Goal: Task Accomplishment & Management: Manage account settings

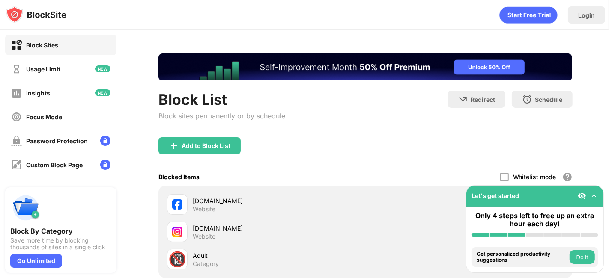
drag, startPoint x: 581, startPoint y: 136, endPoint x: 608, endPoint y: 208, distance: 76.8
click at [608, 208] on div "Login Block List Block sites permanently or by schedule Redirect Choose a site …" at bounding box center [365, 139] width 487 height 278
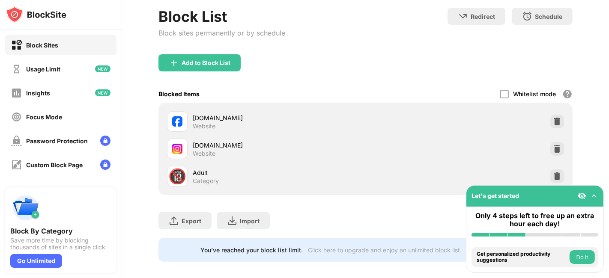
scroll to position [97, 0]
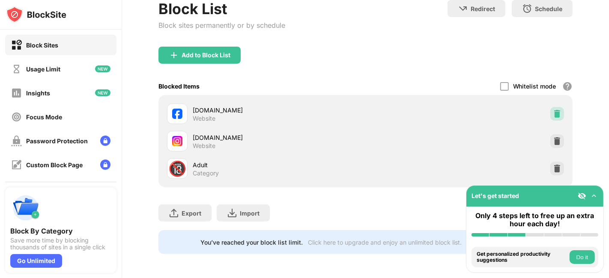
click at [550, 107] on div at bounding box center [557, 114] width 14 height 14
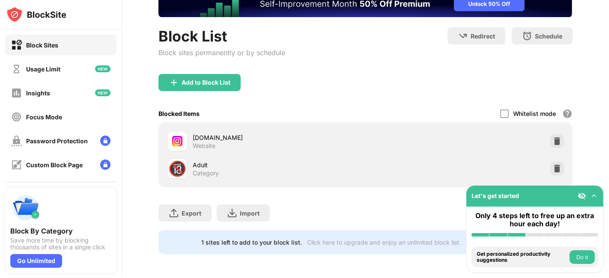
scroll to position [70, 0]
